Goal: Book appointment/travel/reservation

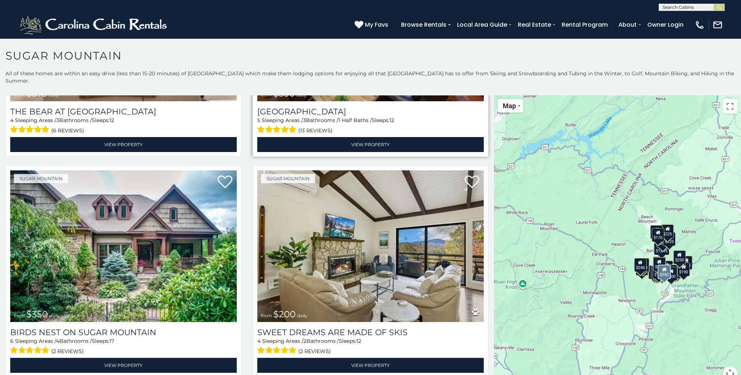
scroll to position [183, 0]
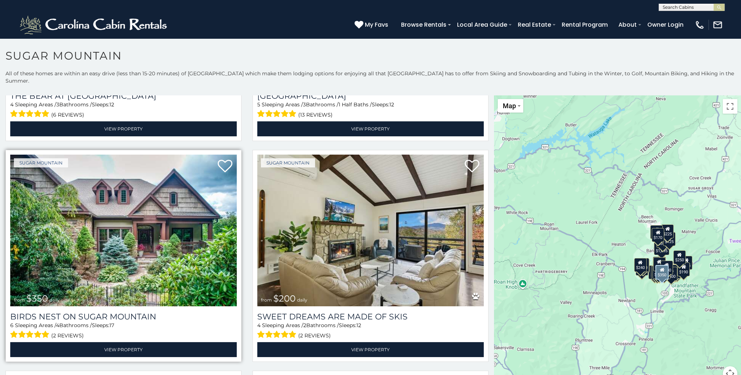
click at [202, 185] on img at bounding box center [123, 231] width 226 height 152
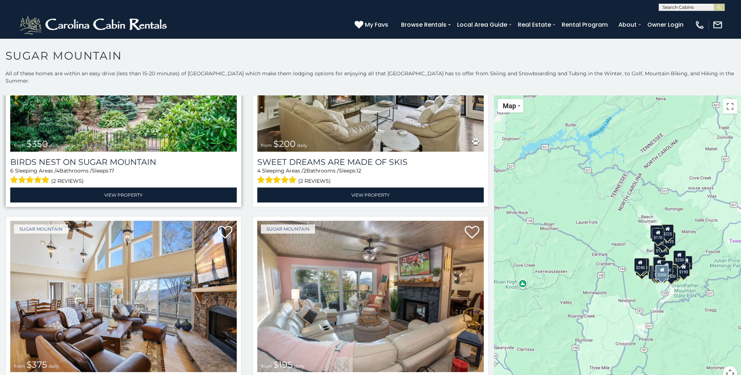
scroll to position [365, 0]
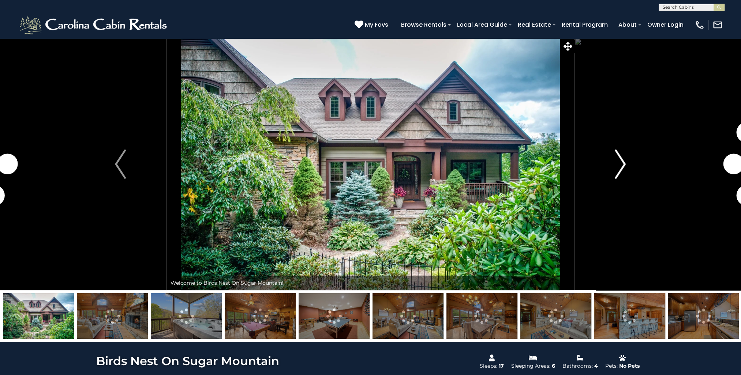
click at [621, 162] on img "Next" at bounding box center [620, 164] width 11 height 29
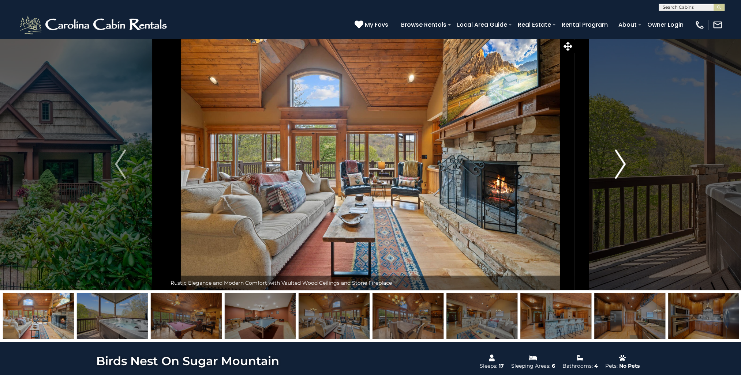
click at [621, 162] on img "Next" at bounding box center [620, 164] width 11 height 29
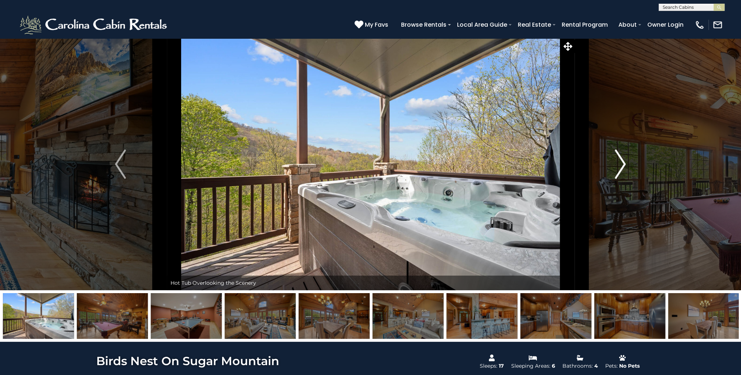
click at [621, 162] on img "Next" at bounding box center [620, 164] width 11 height 29
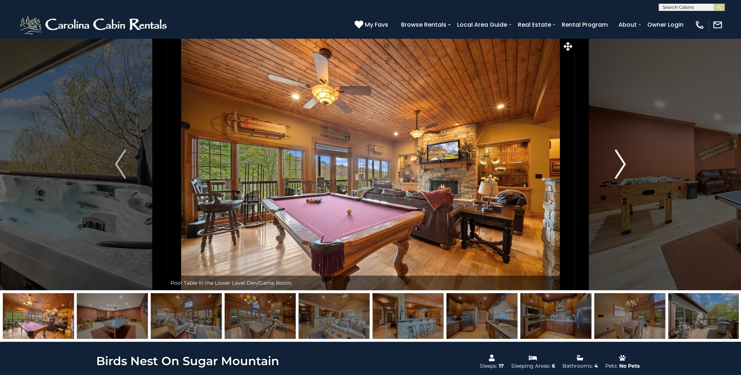
click at [623, 163] on img "Next" at bounding box center [620, 164] width 11 height 29
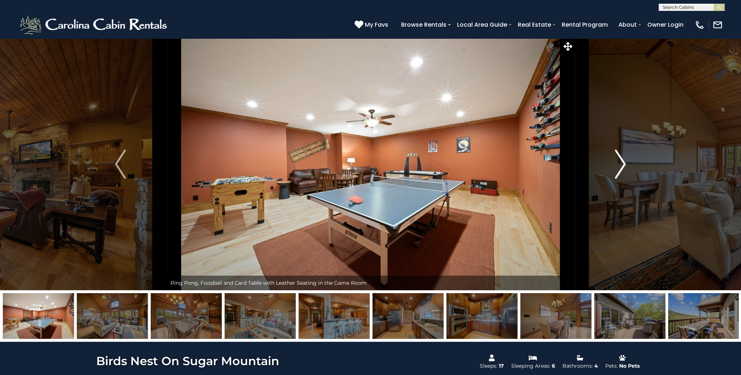
click at [623, 163] on img "Next" at bounding box center [620, 164] width 11 height 29
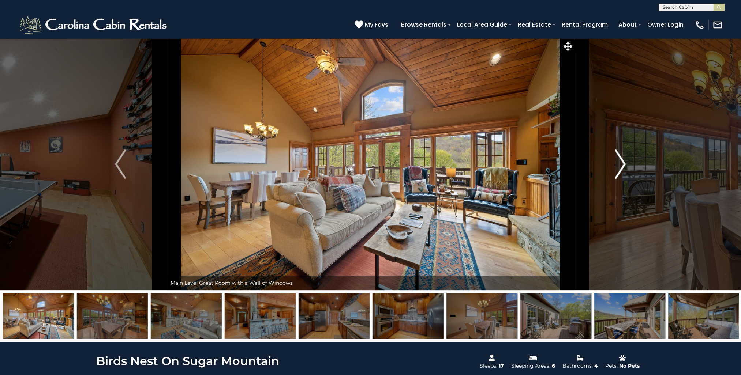
click at [623, 163] on img "Next" at bounding box center [620, 164] width 11 height 29
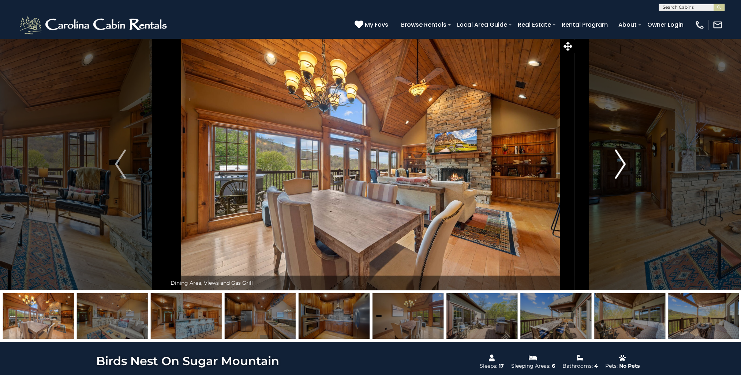
click at [623, 163] on img "Next" at bounding box center [620, 164] width 11 height 29
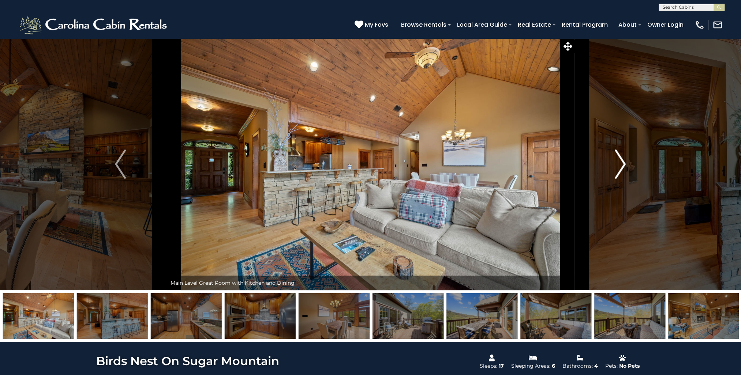
click at [623, 163] on img "Next" at bounding box center [620, 164] width 11 height 29
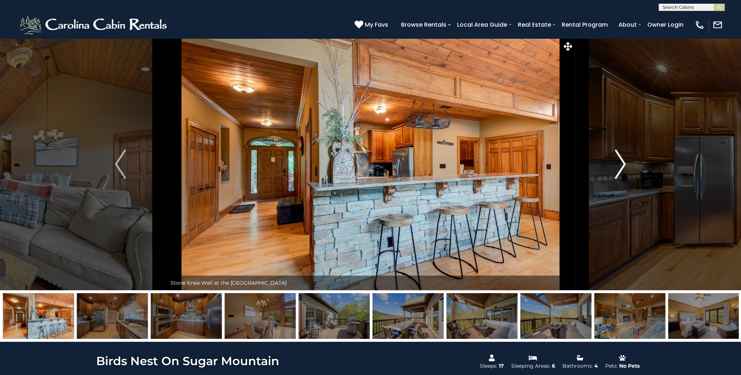
click at [623, 163] on img "Next" at bounding box center [620, 164] width 11 height 29
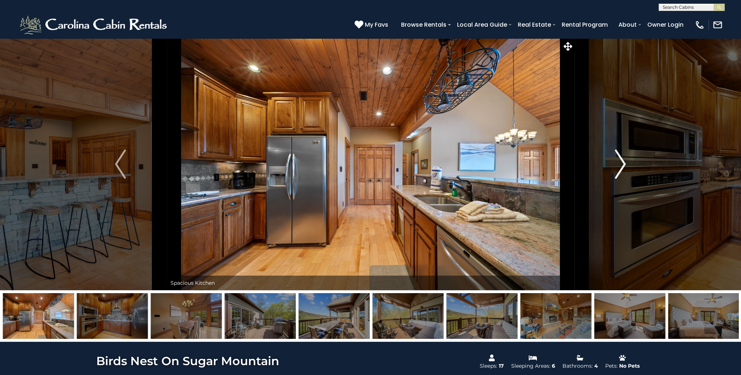
click at [623, 163] on img "Next" at bounding box center [620, 164] width 11 height 29
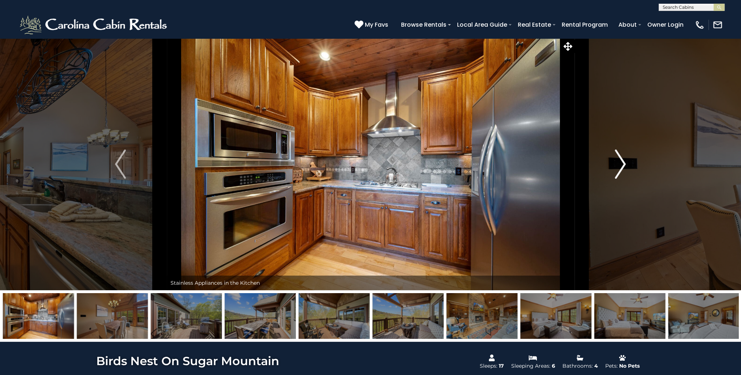
click at [623, 163] on img "Next" at bounding box center [620, 164] width 11 height 29
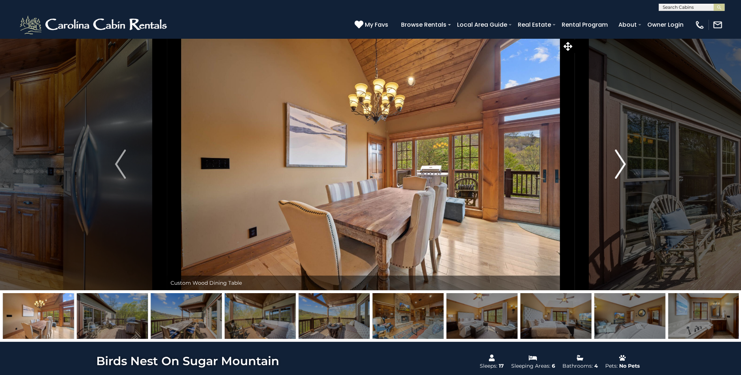
click at [623, 163] on img "Next" at bounding box center [620, 164] width 11 height 29
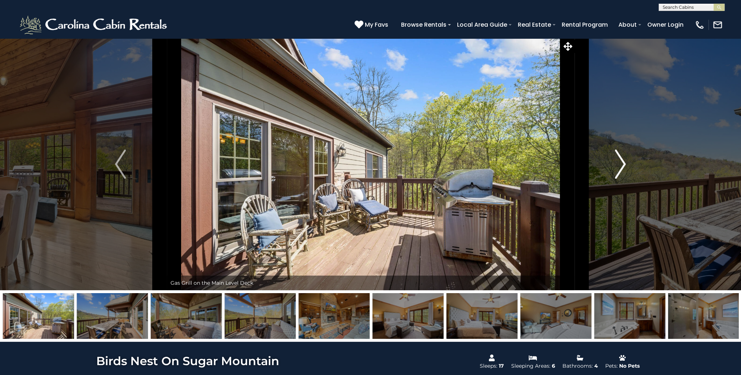
click at [623, 163] on img "Next" at bounding box center [620, 164] width 11 height 29
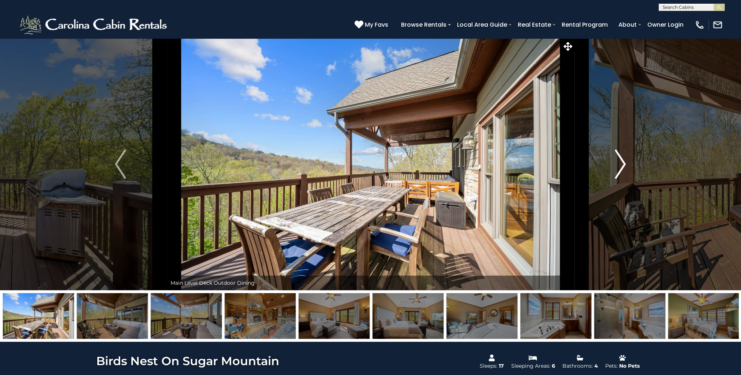
click at [623, 163] on img "Next" at bounding box center [620, 164] width 11 height 29
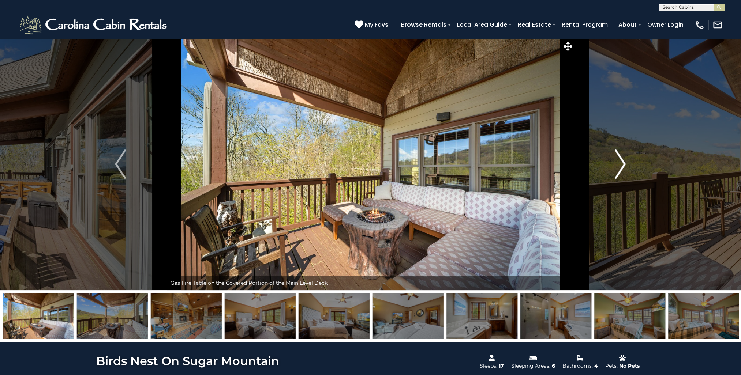
click at [623, 163] on img "Next" at bounding box center [620, 164] width 11 height 29
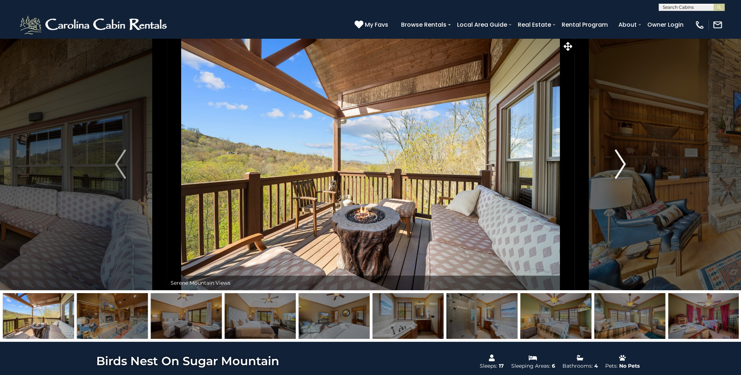
click at [623, 163] on img "Next" at bounding box center [620, 164] width 11 height 29
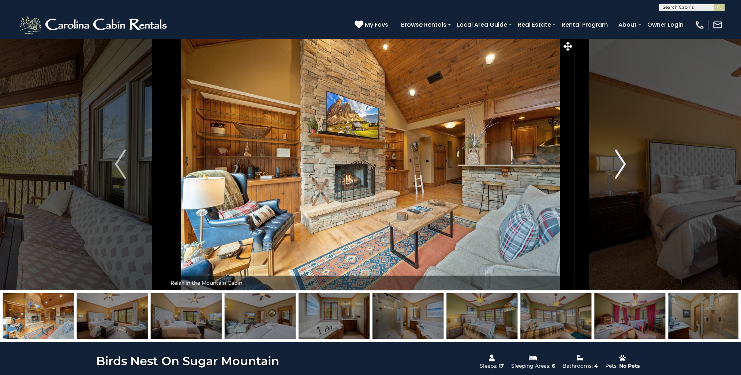
click at [623, 163] on img "Next" at bounding box center [620, 164] width 11 height 29
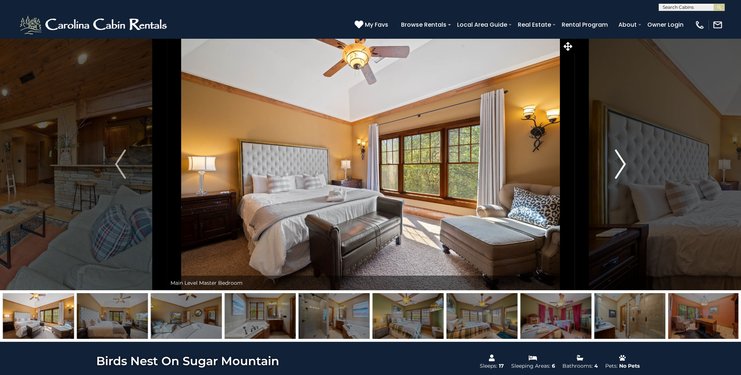
click at [623, 163] on img "Next" at bounding box center [620, 164] width 11 height 29
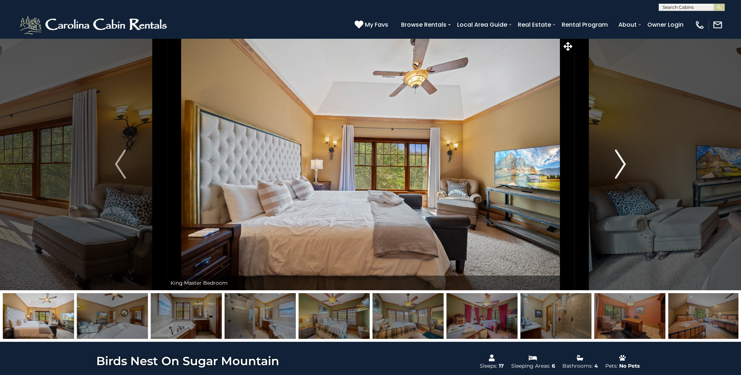
click at [623, 163] on img "Next" at bounding box center [620, 164] width 11 height 29
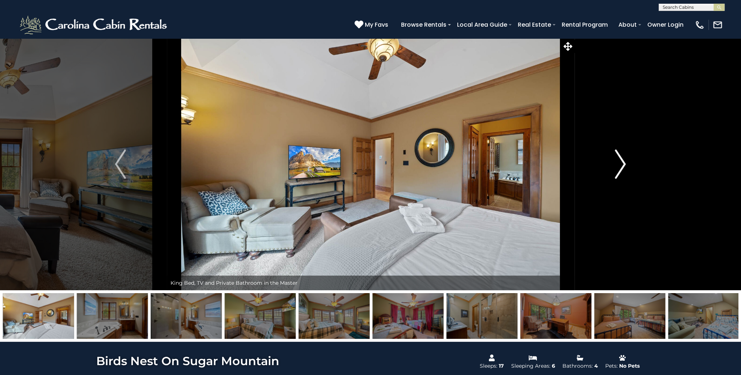
click at [623, 163] on img "Next" at bounding box center [620, 164] width 11 height 29
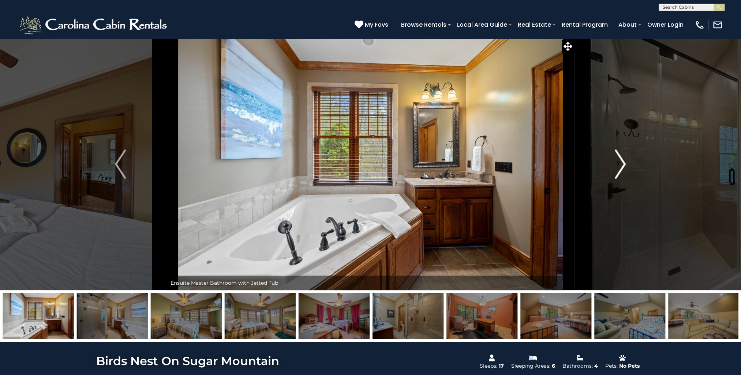
click at [623, 163] on img "Next" at bounding box center [620, 164] width 11 height 29
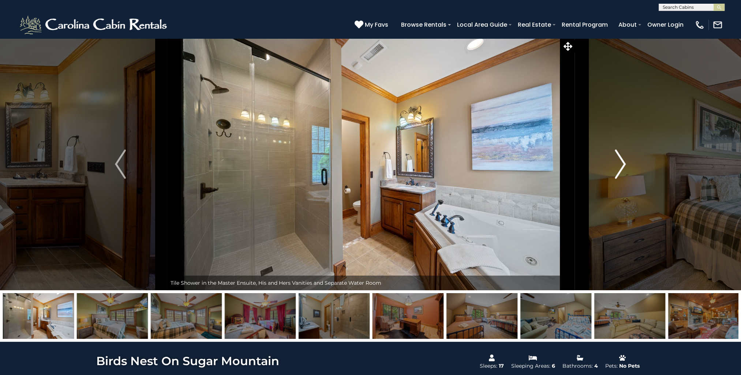
click at [623, 163] on img "Next" at bounding box center [620, 164] width 11 height 29
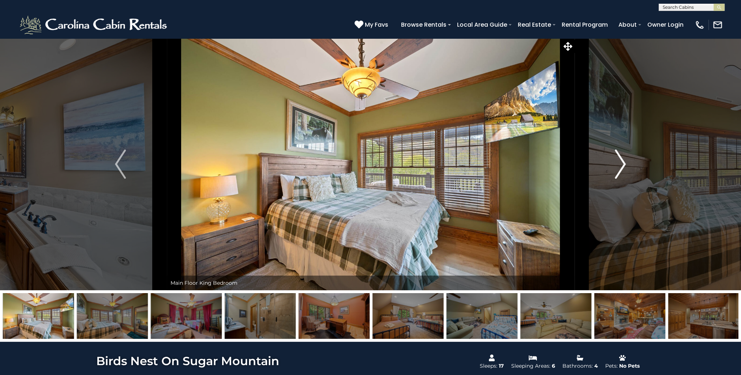
click at [623, 163] on img "Next" at bounding box center [620, 164] width 11 height 29
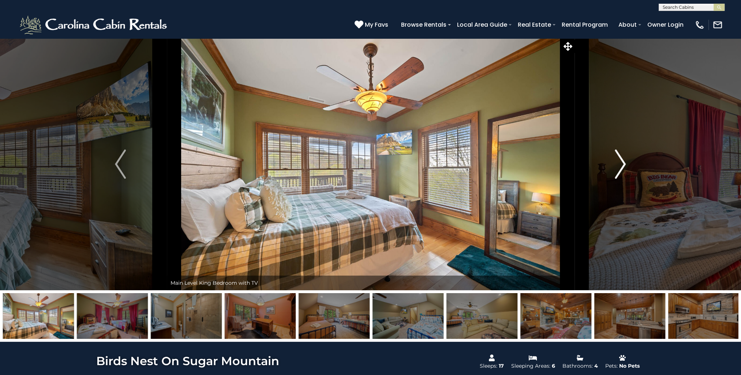
click at [623, 163] on img "Next" at bounding box center [620, 164] width 11 height 29
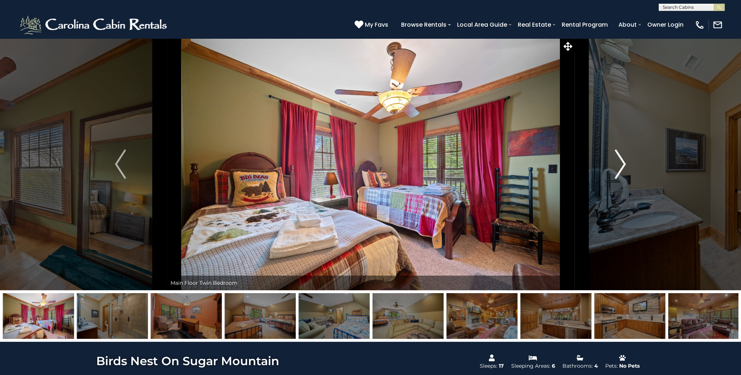
click at [623, 163] on img "Next" at bounding box center [620, 164] width 11 height 29
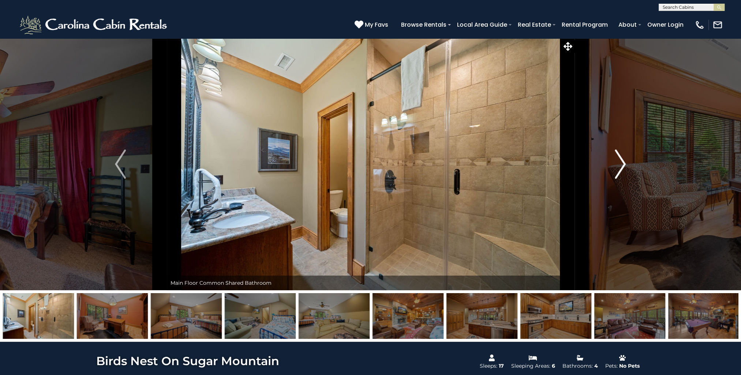
click at [623, 163] on img "Next" at bounding box center [620, 164] width 11 height 29
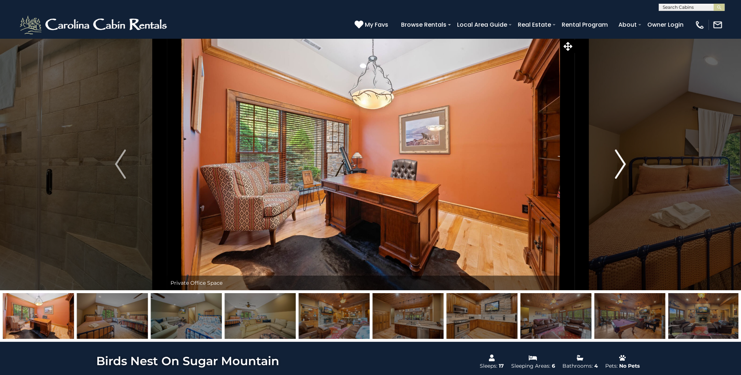
click at [623, 163] on img "Next" at bounding box center [620, 164] width 11 height 29
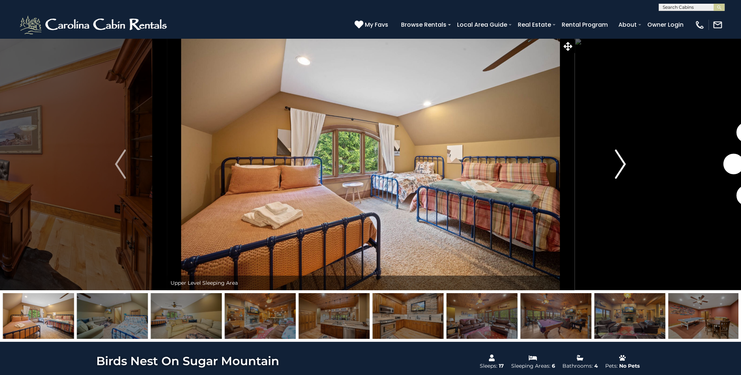
click at [623, 163] on img "Next" at bounding box center [620, 164] width 11 height 29
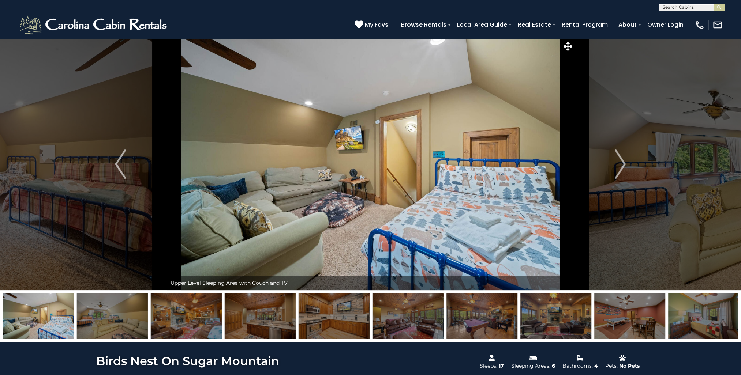
click at [325, 15] on div "(828) 295-6000 My Favs Browse Rentals Local Area Guide Activities & Attractions…" at bounding box center [370, 24] width 741 height 27
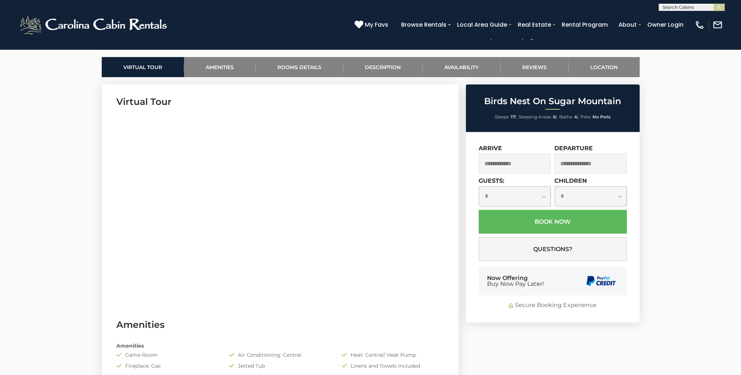
scroll to position [366, 0]
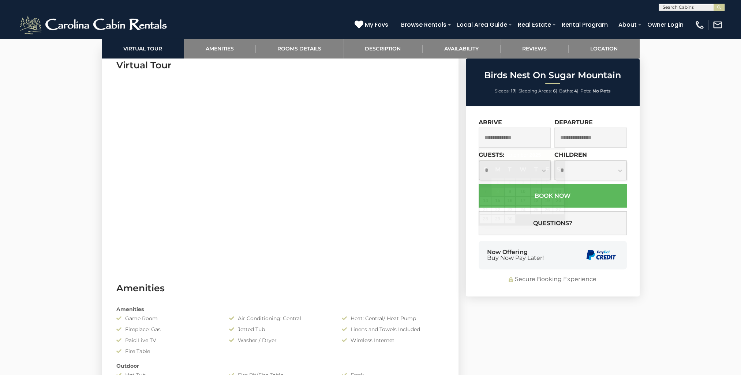
click at [498, 141] on input "text" at bounding box center [515, 138] width 72 height 20
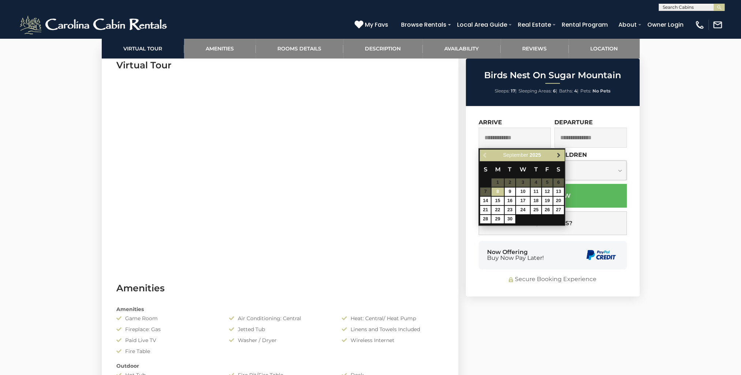
click at [560, 154] on span "Next" at bounding box center [559, 156] width 6 height 6
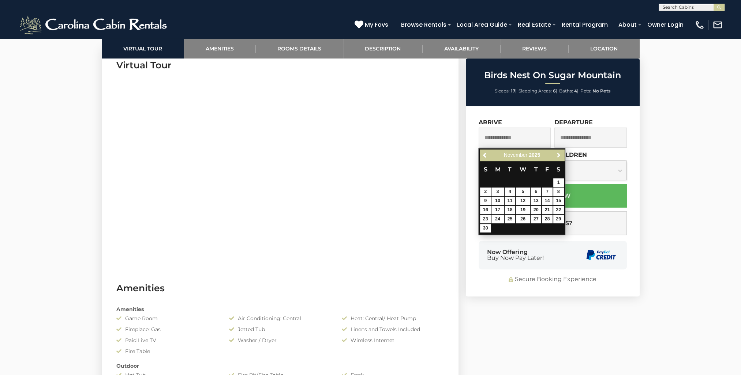
click at [560, 154] on span "Next" at bounding box center [559, 156] width 6 height 6
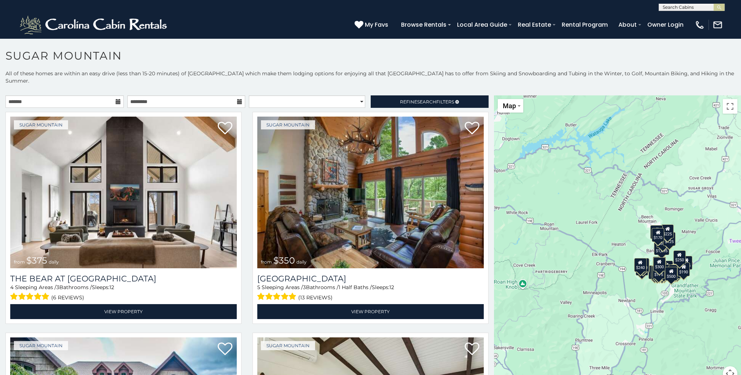
click at [116, 99] on icon at bounding box center [118, 101] width 5 height 5
click at [91, 96] on input "text" at bounding box center [64, 102] width 118 height 12
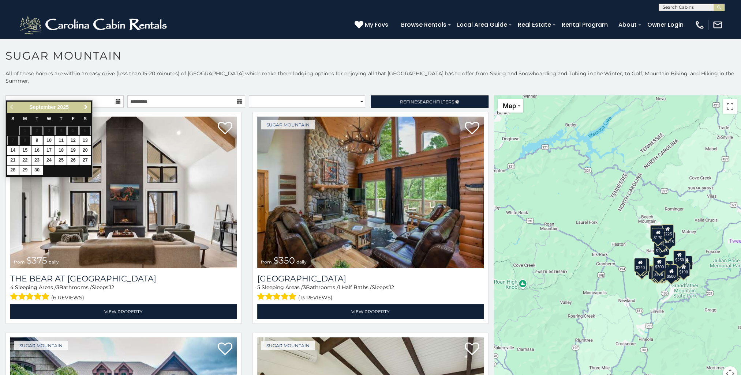
click at [87, 109] on span "Next" at bounding box center [86, 107] width 6 height 6
click at [25, 166] on link "29" at bounding box center [24, 170] width 11 height 9
type input "**********"
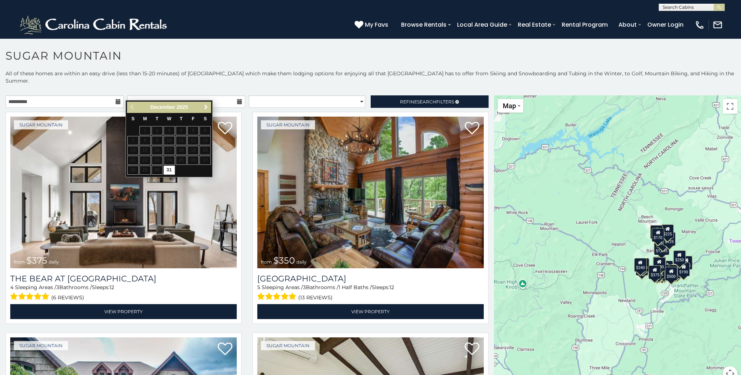
click at [207, 106] on span "Next" at bounding box center [206, 107] width 6 height 6
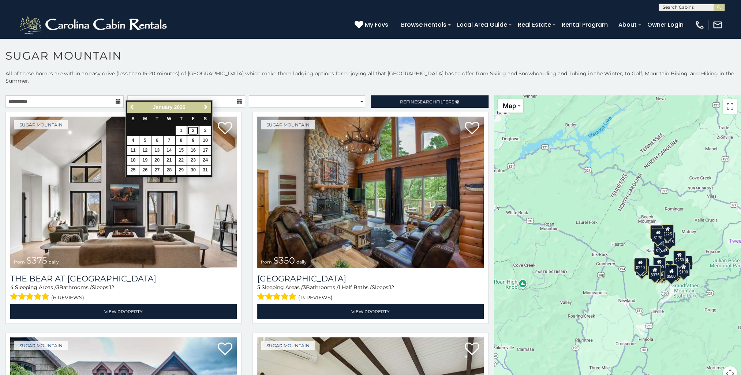
click at [191, 130] on link "2" at bounding box center [192, 130] width 11 height 9
type input "**********"
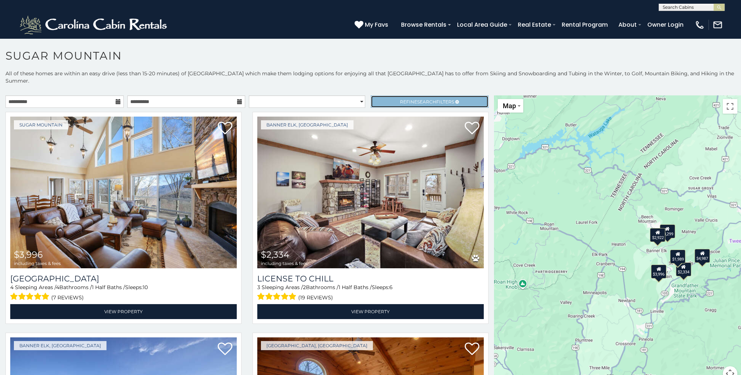
click at [408, 99] on span "Refine Search Filters" at bounding box center [427, 101] width 54 height 5
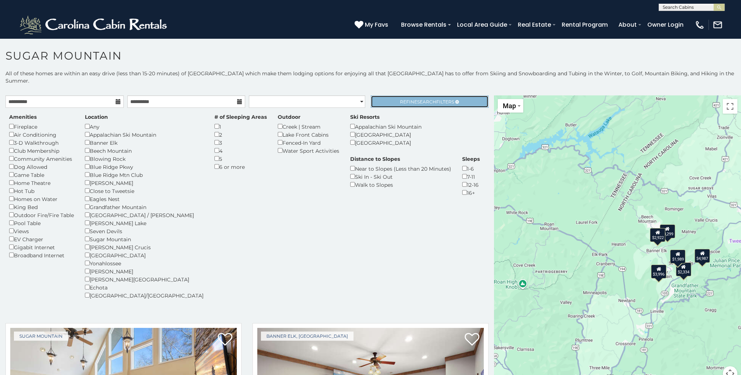
click at [408, 99] on span "Refine Search Filters" at bounding box center [427, 101] width 54 height 5
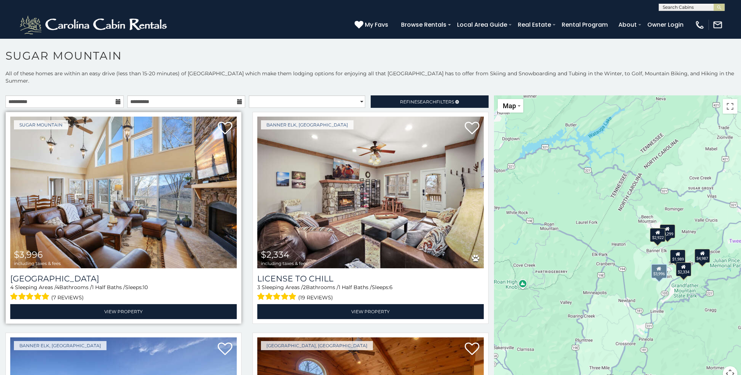
click at [120, 170] on img at bounding box center [123, 193] width 226 height 152
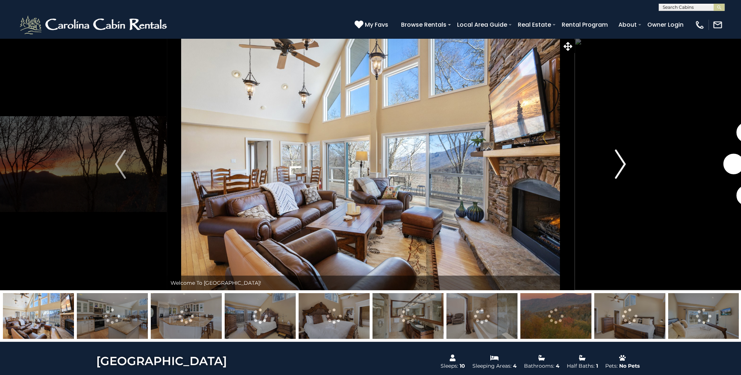
click at [620, 166] on img "Next" at bounding box center [620, 164] width 11 height 29
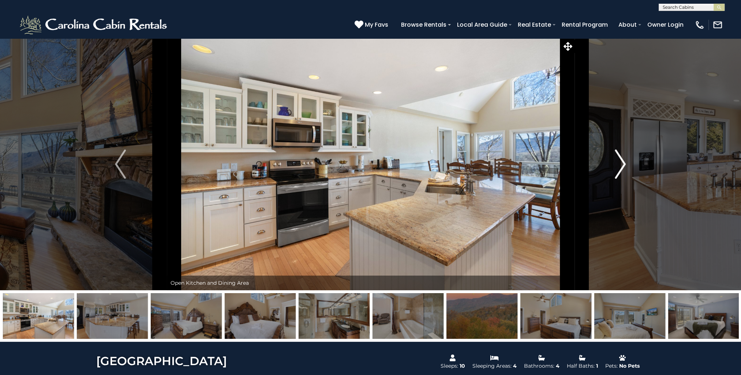
click at [620, 166] on img "Next" at bounding box center [620, 164] width 11 height 29
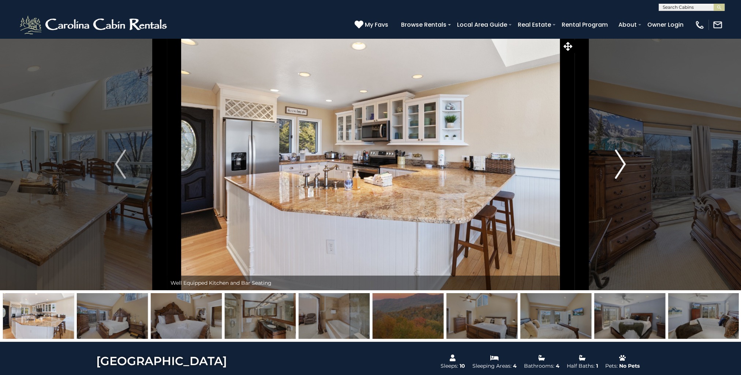
click at [620, 166] on img "Next" at bounding box center [620, 164] width 11 height 29
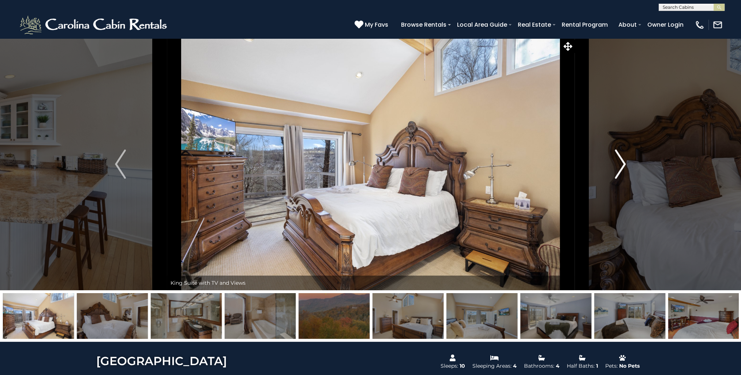
click at [620, 166] on img "Next" at bounding box center [620, 164] width 11 height 29
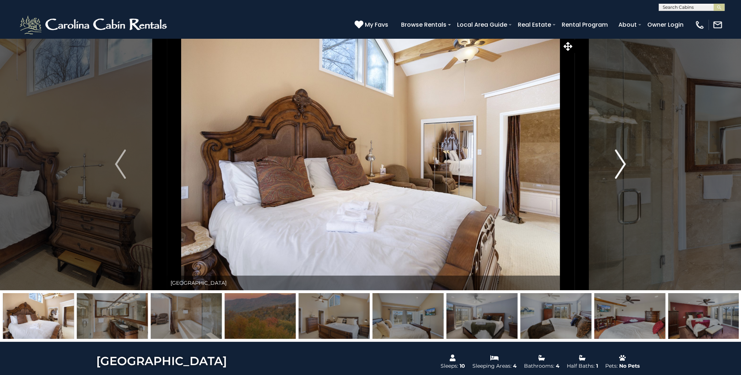
click at [620, 166] on img "Next" at bounding box center [620, 164] width 11 height 29
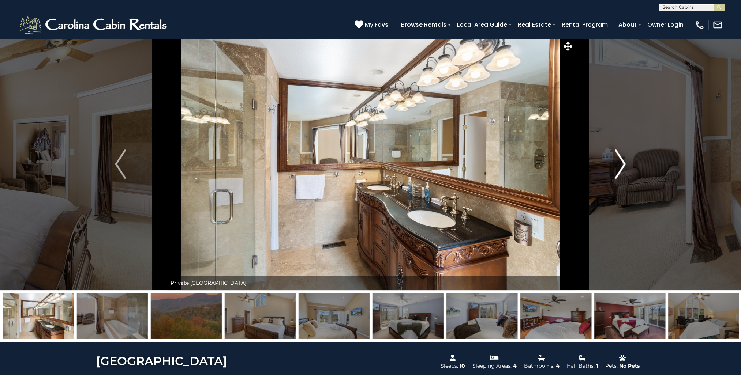
click at [620, 166] on img "Next" at bounding box center [620, 164] width 11 height 29
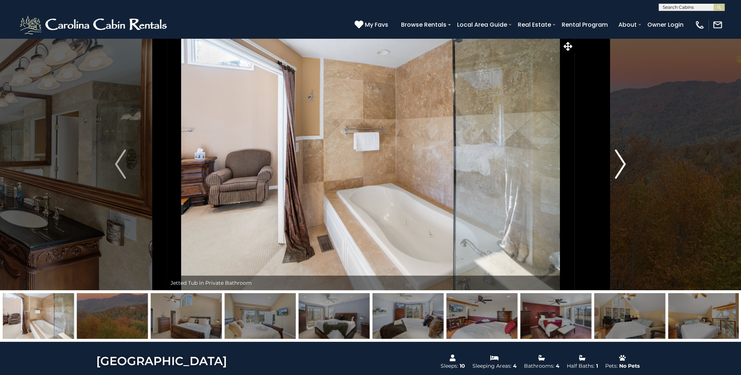
click at [620, 166] on img "Next" at bounding box center [620, 164] width 11 height 29
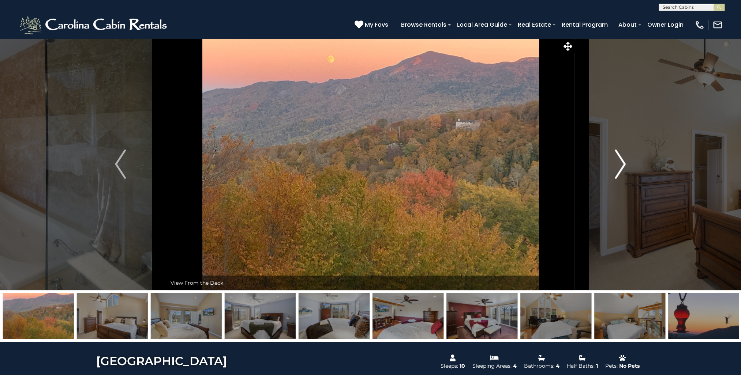
click at [620, 166] on img "Next" at bounding box center [620, 164] width 11 height 29
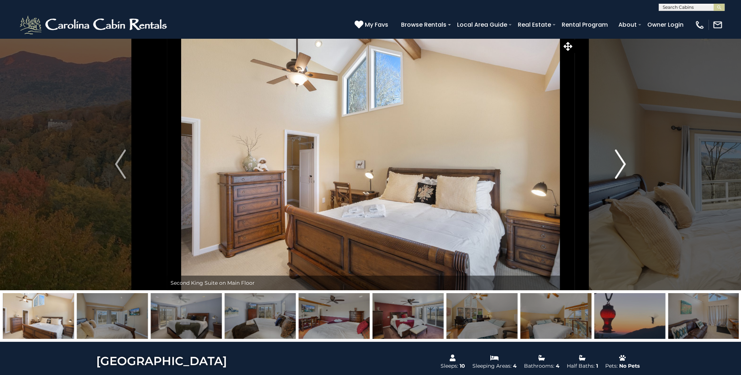
click at [620, 166] on img "Next" at bounding box center [620, 164] width 11 height 29
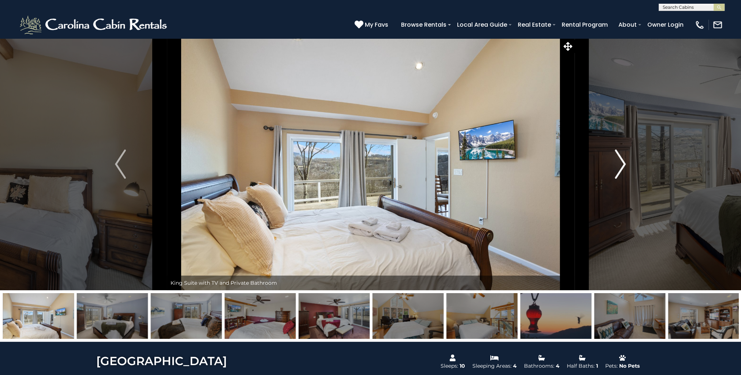
click at [620, 166] on img "Next" at bounding box center [620, 164] width 11 height 29
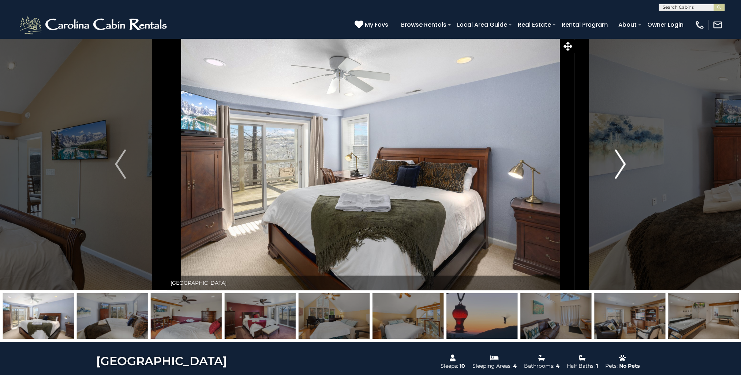
click at [620, 166] on img "Next" at bounding box center [620, 164] width 11 height 29
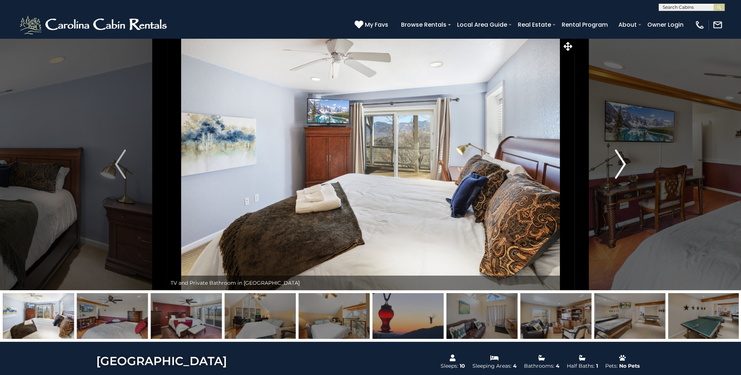
click at [620, 166] on img "Next" at bounding box center [620, 164] width 11 height 29
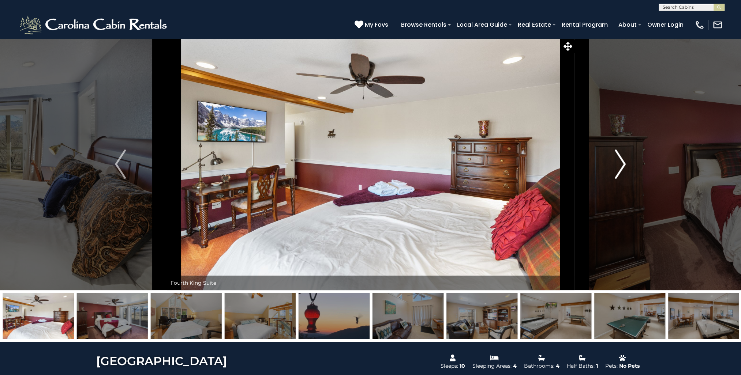
click at [619, 165] on img "Next" at bounding box center [620, 164] width 11 height 29
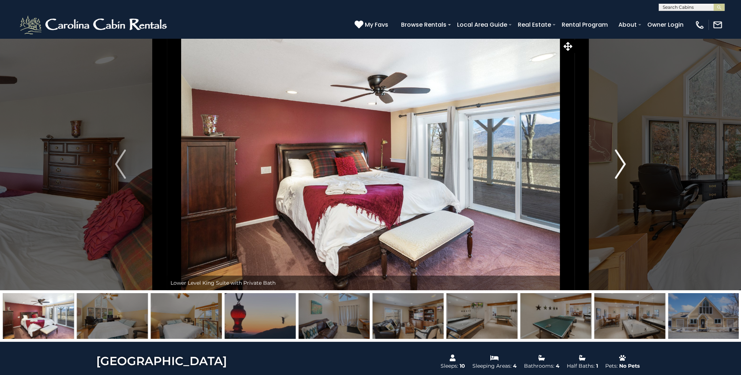
click at [623, 166] on img "Next" at bounding box center [620, 164] width 11 height 29
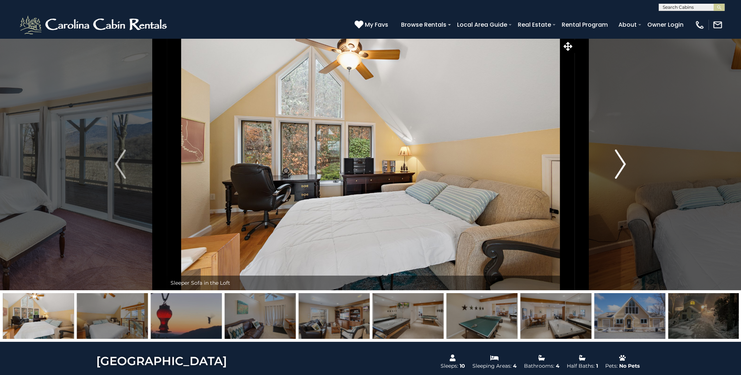
click at [623, 166] on img "Next" at bounding box center [620, 164] width 11 height 29
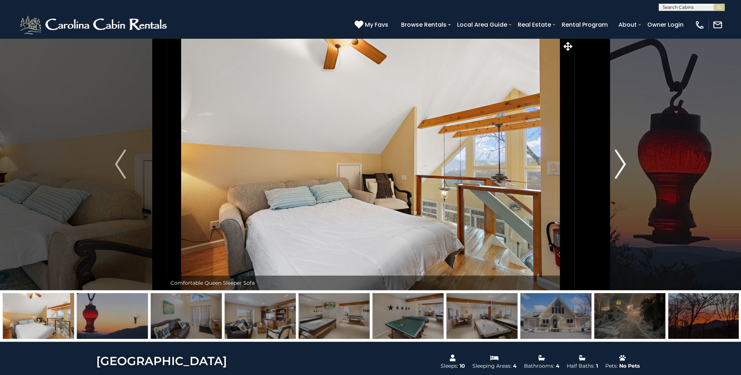
click at [623, 166] on img "Next" at bounding box center [620, 164] width 11 height 29
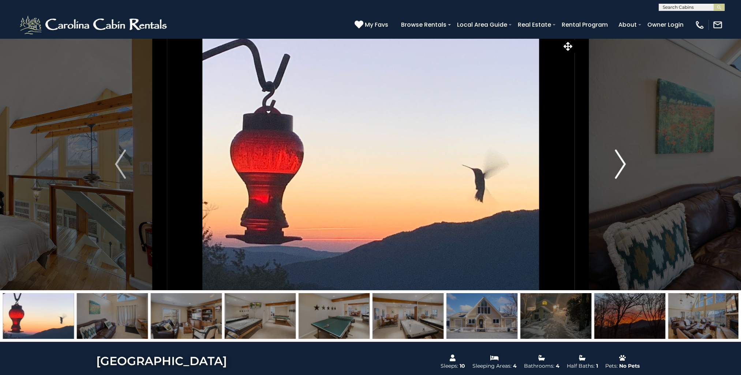
click at [623, 166] on img "Next" at bounding box center [620, 164] width 11 height 29
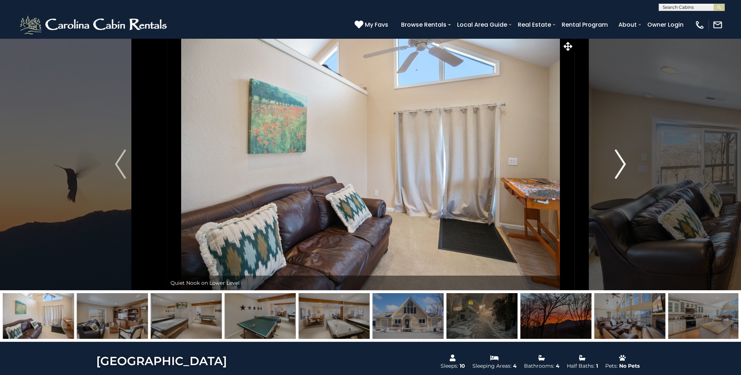
click at [623, 166] on img "Next" at bounding box center [620, 164] width 11 height 29
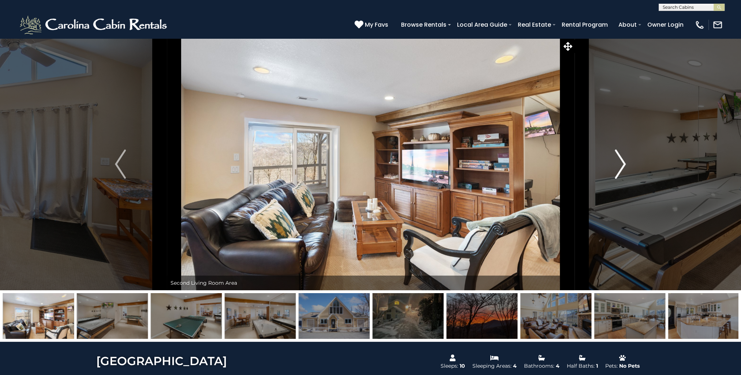
click at [623, 166] on img "Next" at bounding box center [620, 164] width 11 height 29
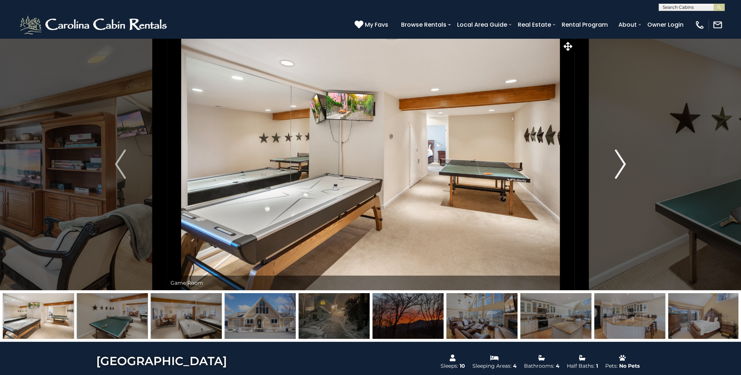
click at [623, 166] on img "Next" at bounding box center [620, 164] width 11 height 29
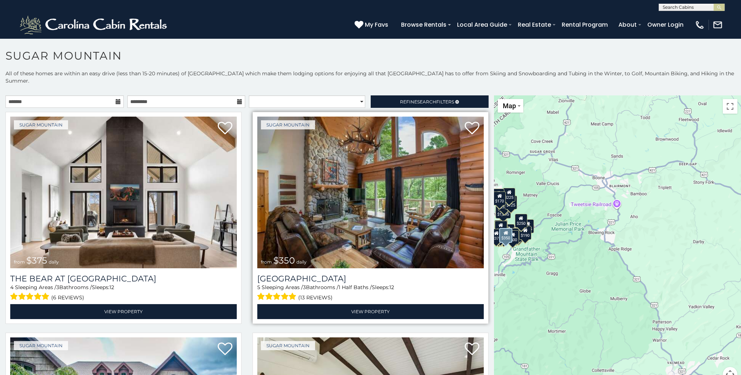
drag, startPoint x: 641, startPoint y: 295, endPoint x: 478, endPoint y: 258, distance: 166.9
click at [478, 96] on main "**********" at bounding box center [370, 96] width 741 height 0
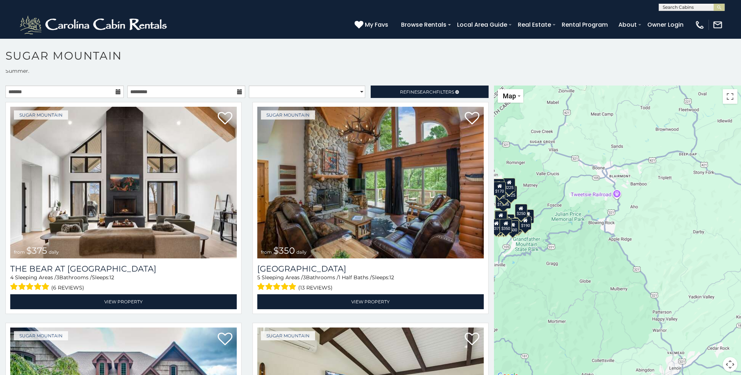
scroll to position [15, 0]
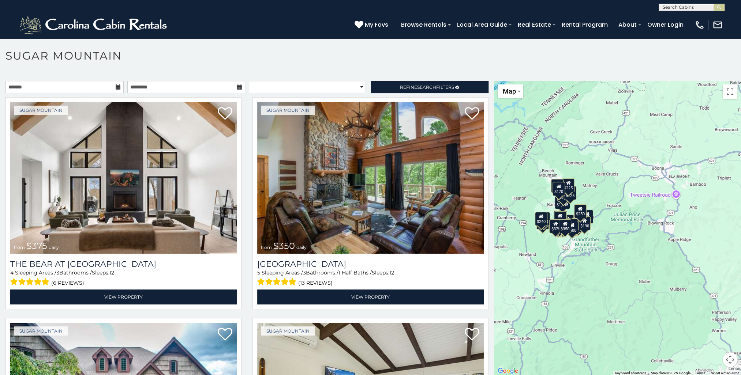
drag, startPoint x: 571, startPoint y: 229, endPoint x: 635, endPoint y: 235, distance: 63.9
click at [635, 235] on div "$375 $350 $350 $200 $375 $195 $265 $175 $190 $155 $290 $345 $175 $1,095 $195 $2…" at bounding box center [617, 228] width 247 height 295
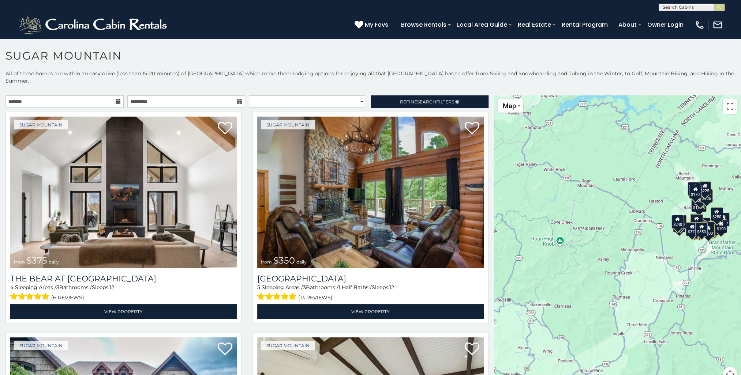
drag, startPoint x: 570, startPoint y: 262, endPoint x: 709, endPoint y: 250, distance: 139.9
click at [709, 250] on div "$375 $350 $350 $200 $375 $195 $265 $175 $190 $155 $290 $345 $175 $1,095 $195 $2…" at bounding box center [617, 243] width 247 height 295
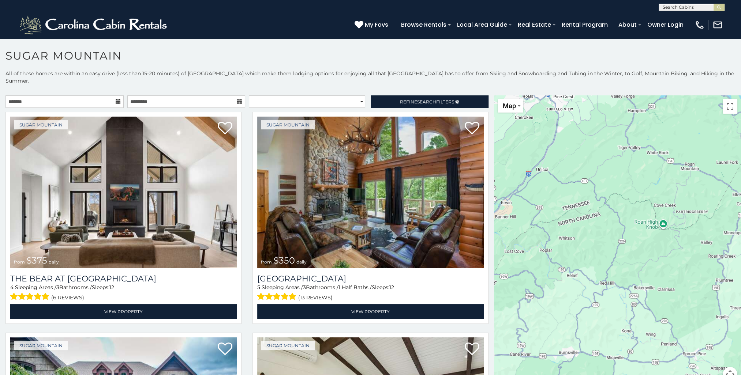
drag, startPoint x: 591, startPoint y: 278, endPoint x: 699, endPoint y: 259, distance: 109.5
click at [699, 259] on div "$375 $350 $350 $200 $375 $195 $265 $175 $190 $155 $290 $345 $175 $1,095 $195 $2…" at bounding box center [617, 243] width 247 height 295
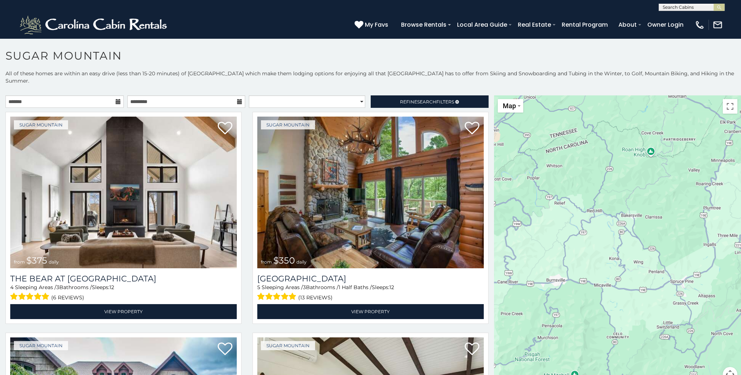
drag, startPoint x: 657, startPoint y: 306, endPoint x: 644, endPoint y: 232, distance: 75.3
click at [644, 232] on div "$375 $350 $350 $200 $375 $195 $265 $175 $190 $155 $290 $345 $175 $1,095 $195 $2…" at bounding box center [617, 243] width 247 height 295
